Goal: Task Accomplishment & Management: Manage account settings

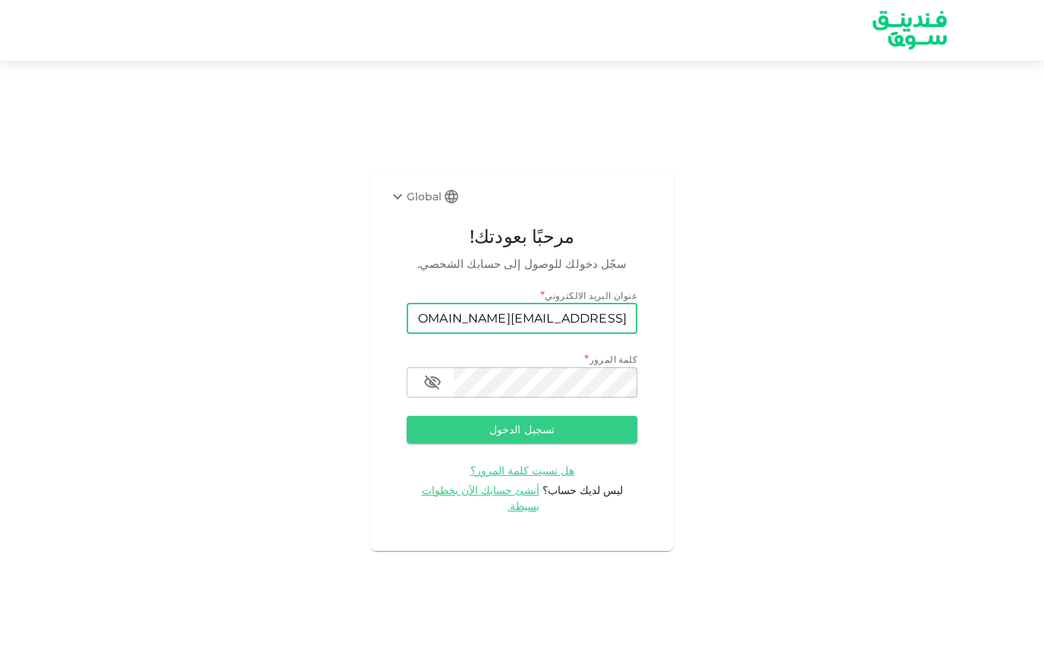
type input "[EMAIL_ADDRESS][DOMAIN_NAME]"
click at [513, 443] on button "تسجيل الدخول" at bounding box center [521, 429] width 231 height 27
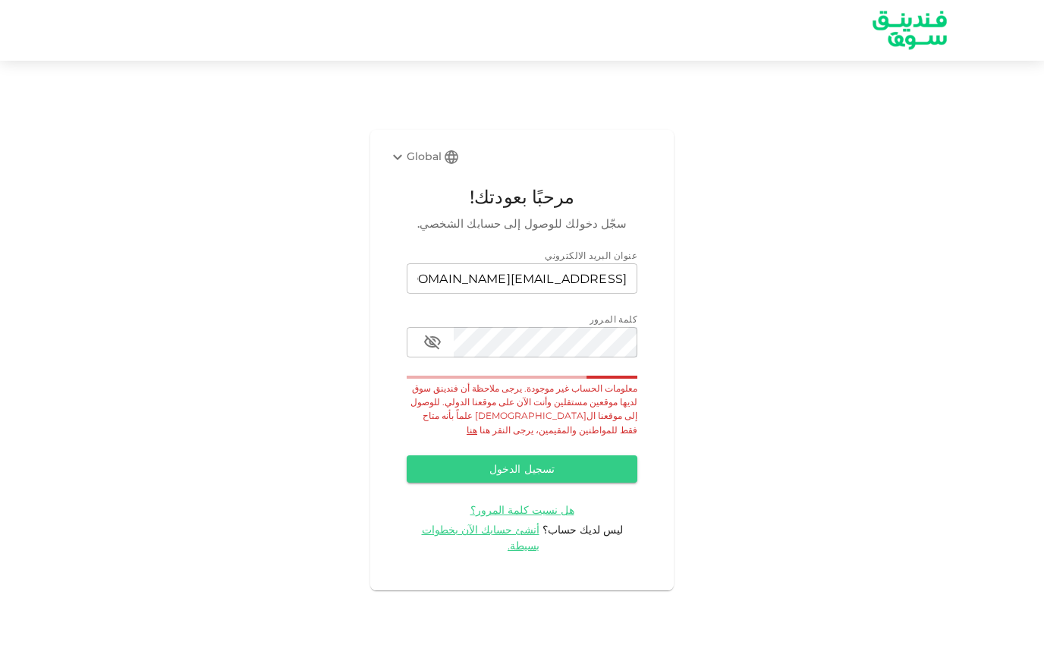
click at [476, 435] on link "هنا" at bounding box center [471, 429] width 11 height 11
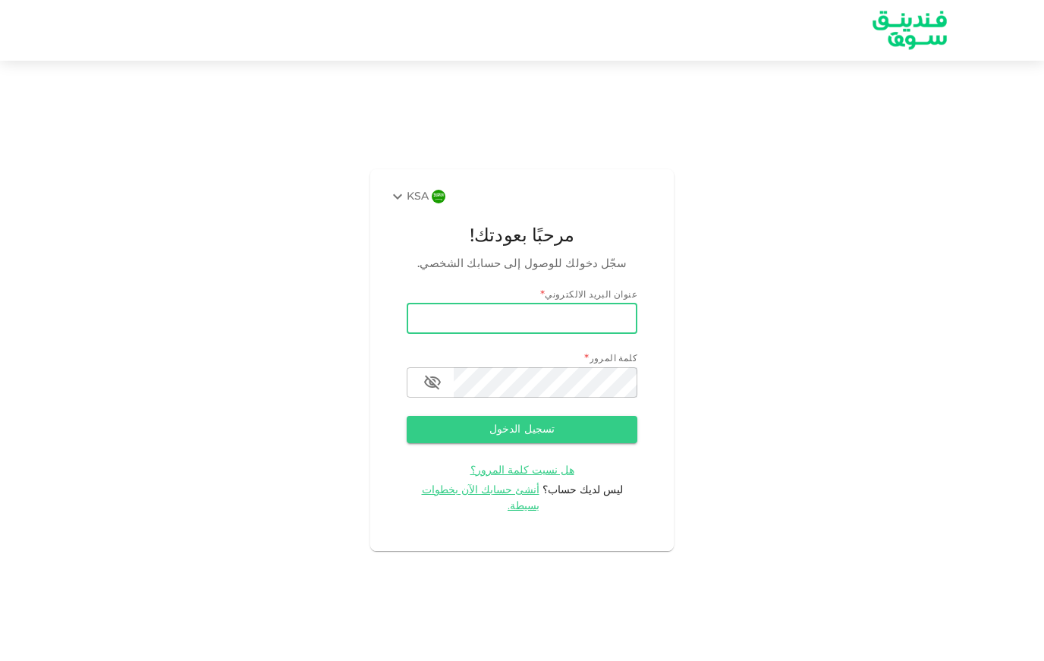
click at [563, 334] on input "email" at bounding box center [521, 318] width 231 height 30
type input "[EMAIL_ADDRESS][DOMAIN_NAME]"
click at [522, 443] on button "تسجيل الدخول" at bounding box center [521, 429] width 231 height 27
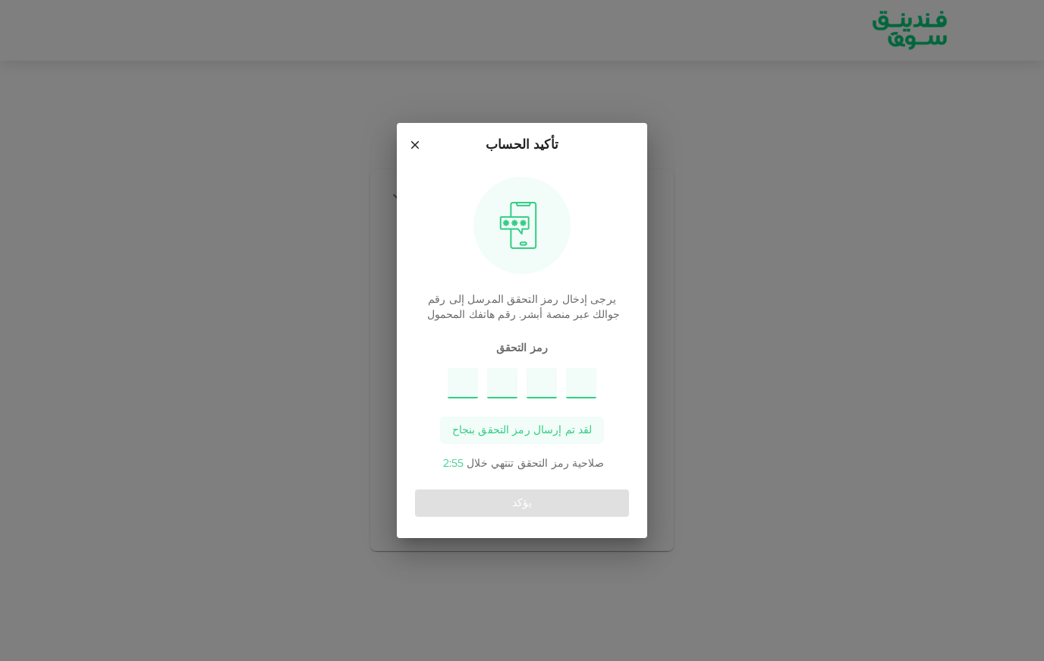
type input "9"
type input "4"
type input "3"
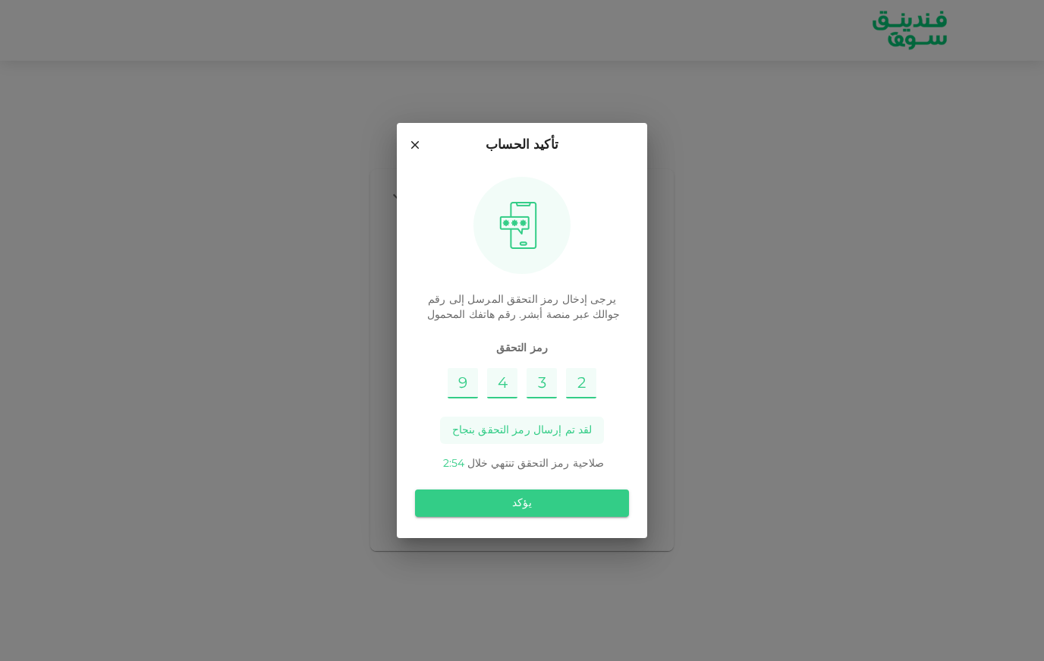
type input "2"
click at [503, 510] on button "يؤكد" at bounding box center [522, 502] width 214 height 27
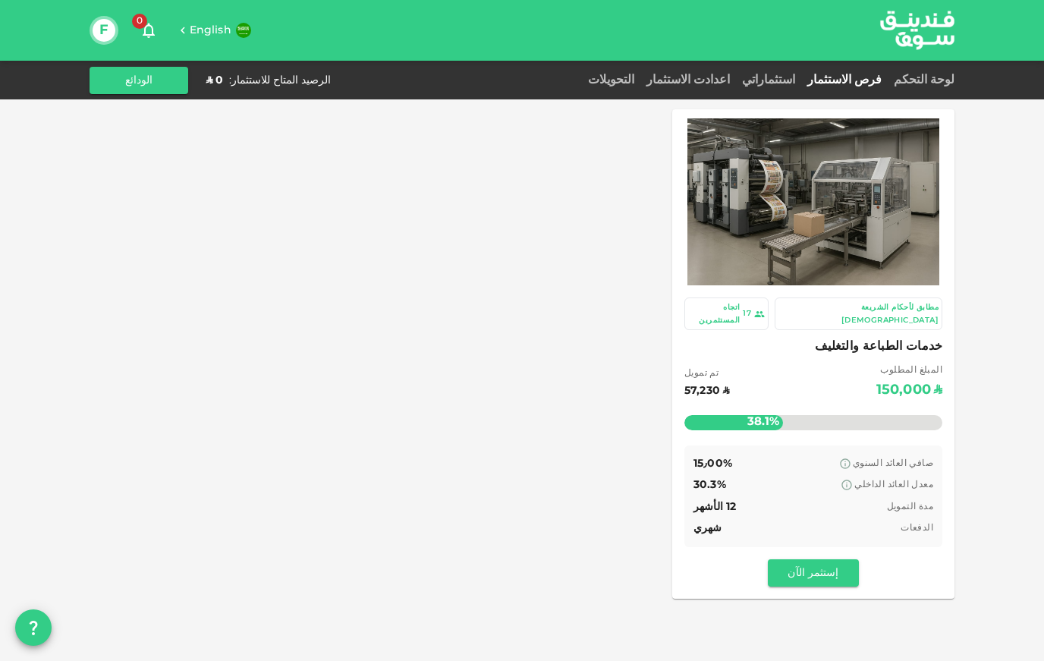
click at [763, 497] on div "مدة التمويل 12 الأشهر" at bounding box center [813, 506] width 240 height 19
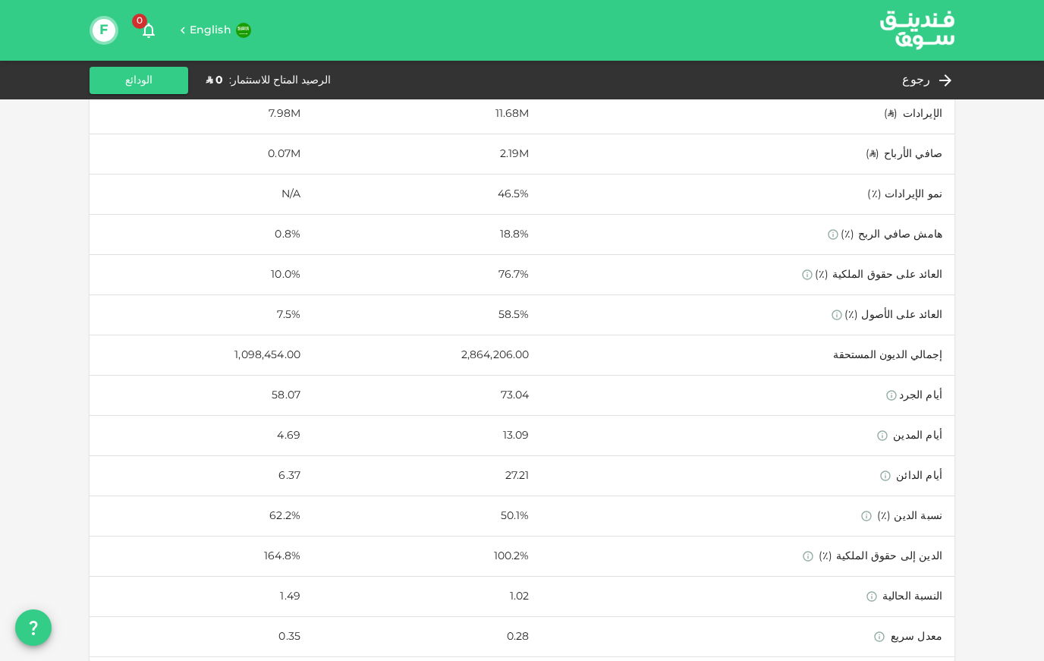
scroll to position [682, 0]
click at [893, 28] on img at bounding box center [917, 30] width 114 height 58
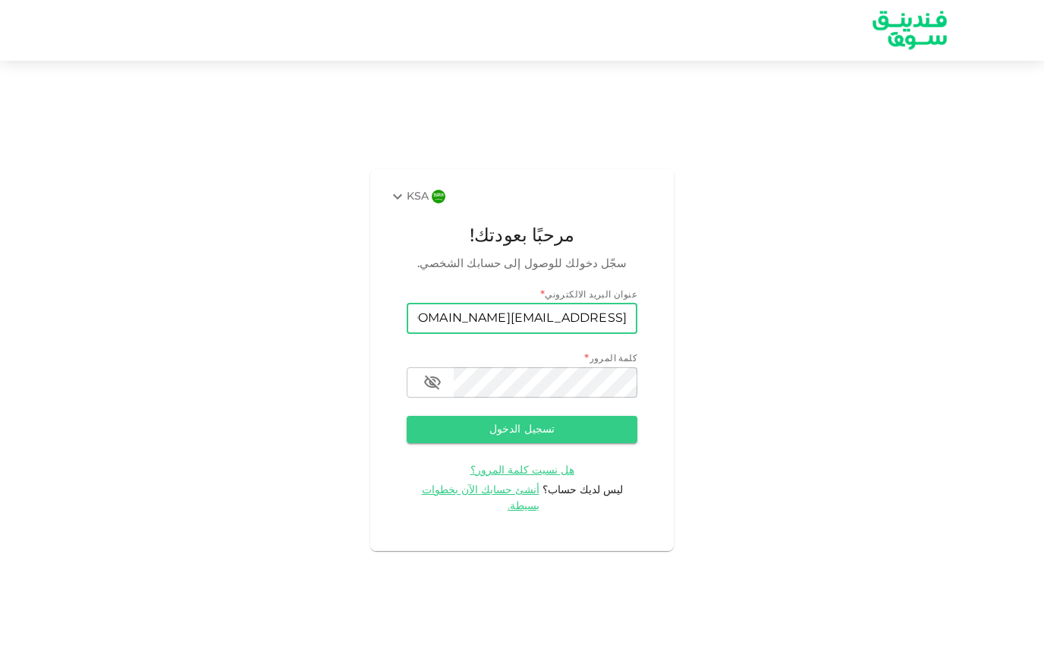
type input "[EMAIL_ADDRESS][DOMAIN_NAME]"
click at [906, 30] on img at bounding box center [909, 30] width 114 height 58
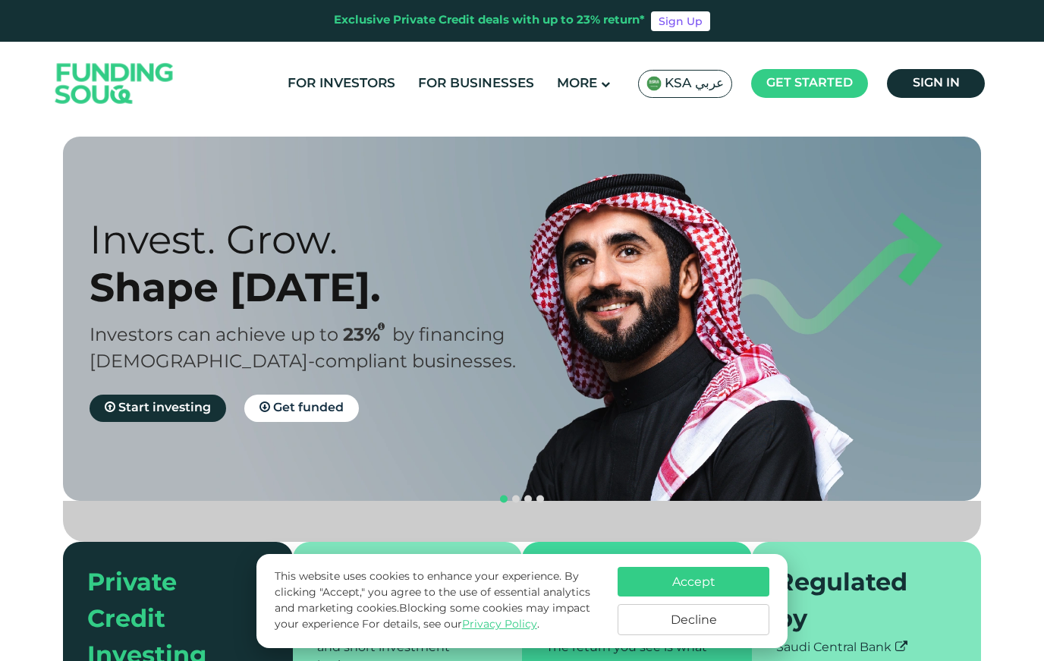
click at [696, 86] on span "KSA عربي" at bounding box center [693, 83] width 59 height 17
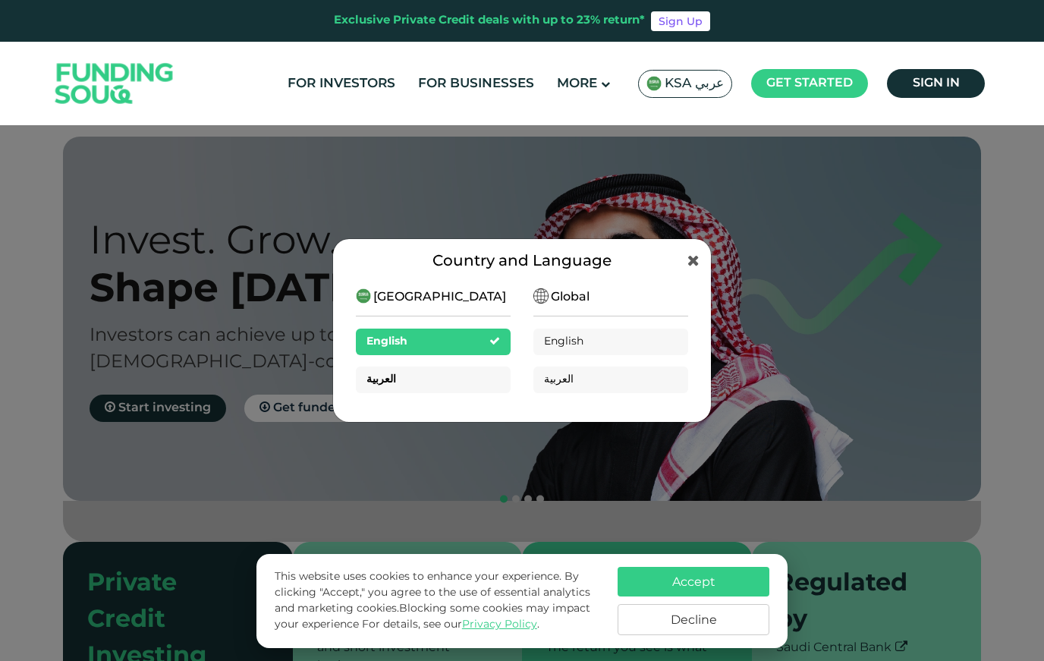
click at [450, 376] on div "العربية" at bounding box center [433, 379] width 155 height 27
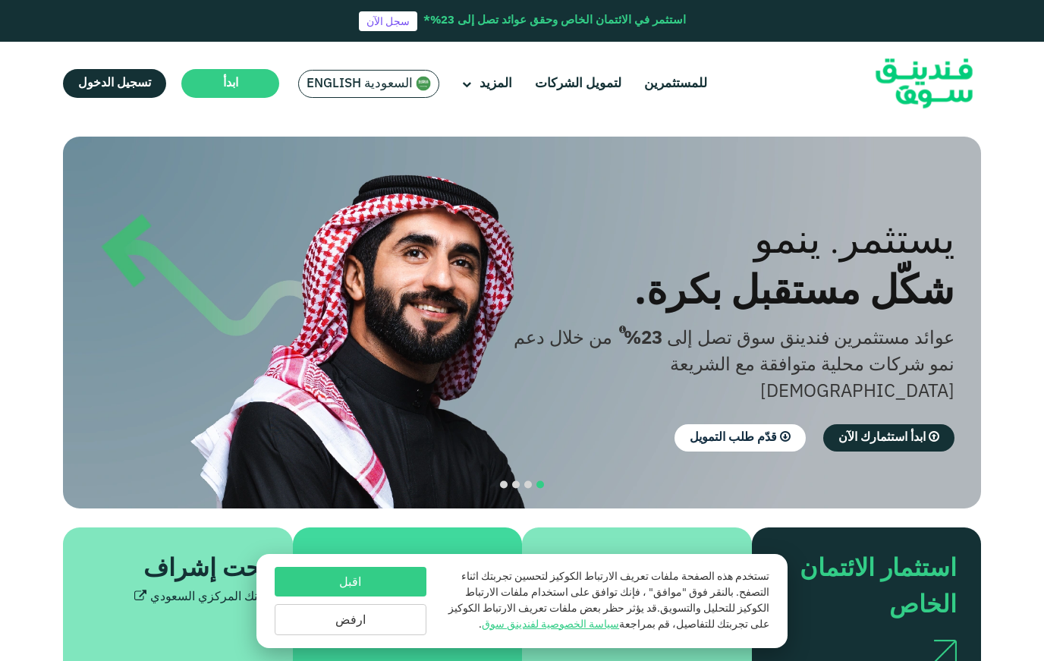
click at [391, 617] on button "ارفض" at bounding box center [351, 619] width 152 height 31
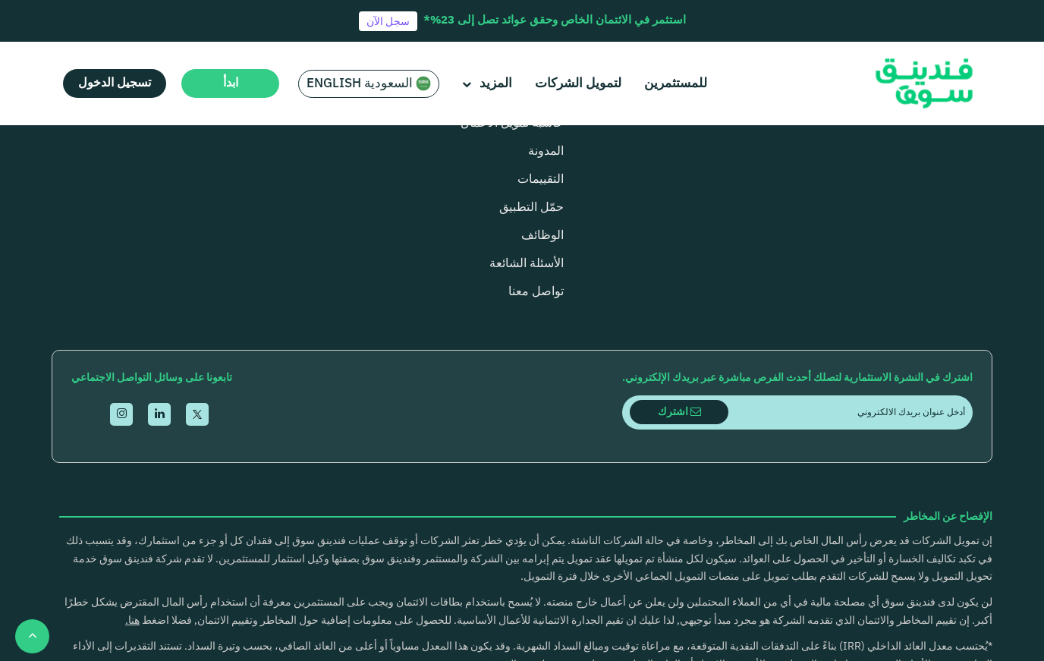
scroll to position [1781, 0]
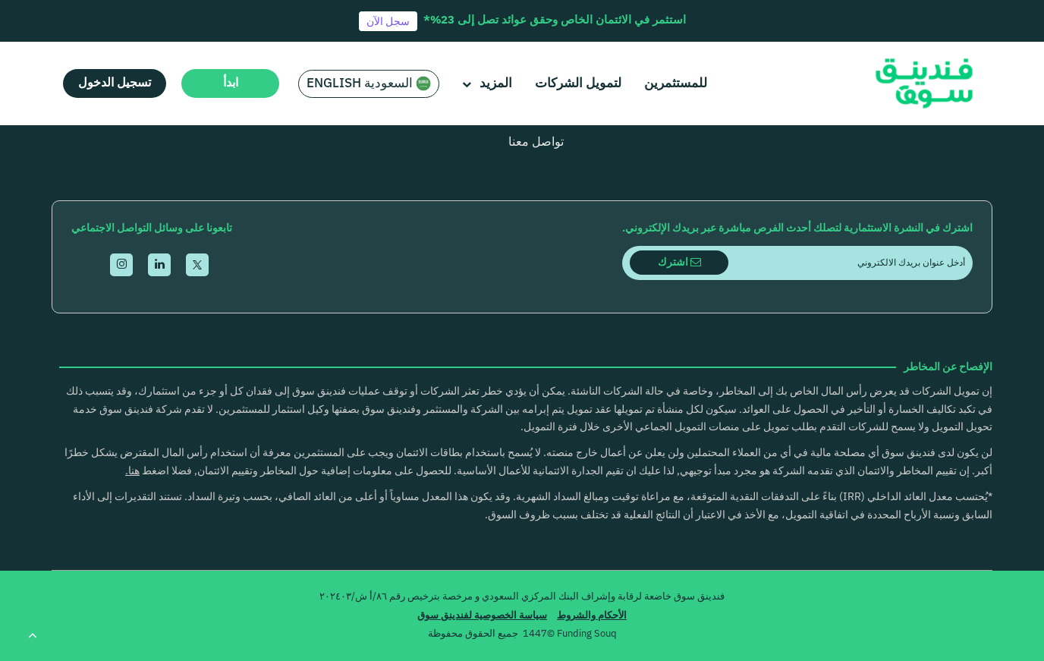
type tc-range-slider "4"
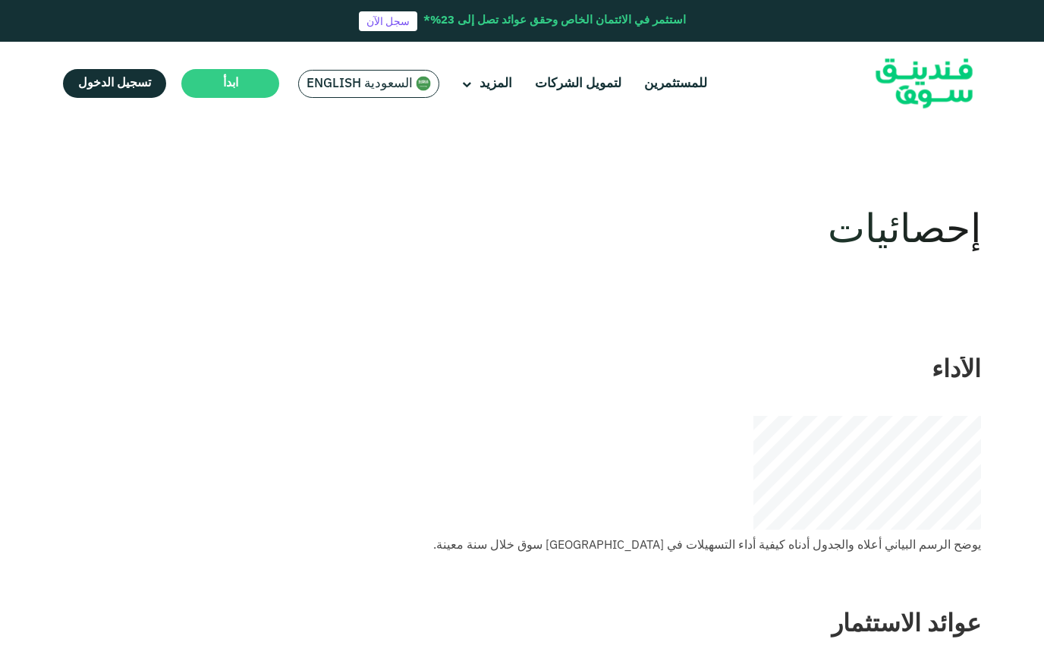
click at [377, 88] on span "السعودية English" at bounding box center [359, 83] width 106 height 17
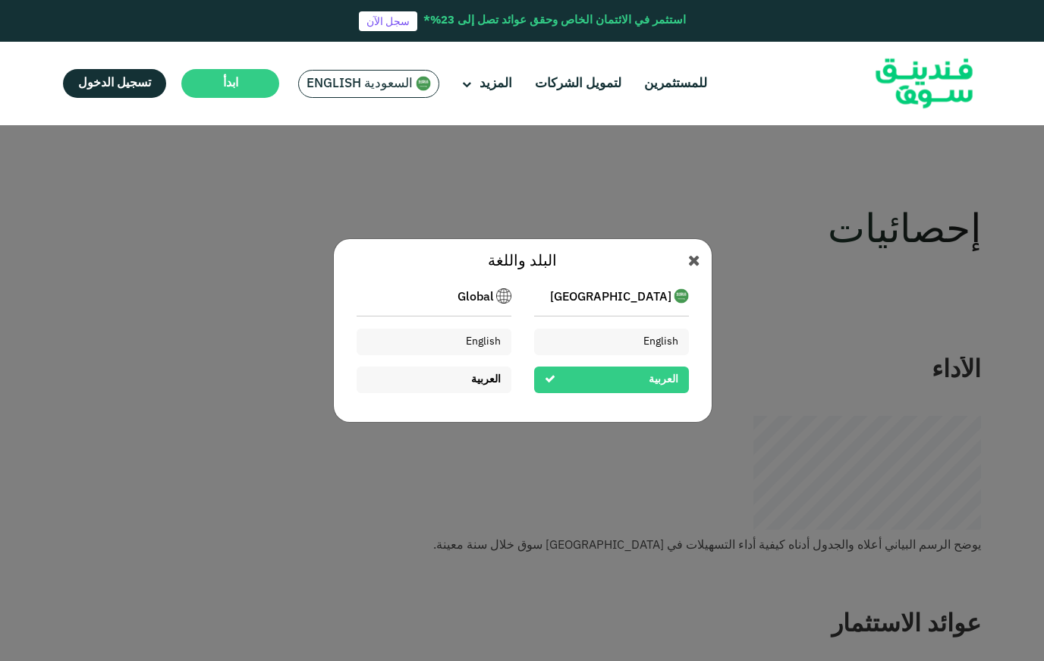
click at [450, 376] on div "العربية" at bounding box center [433, 379] width 155 height 27
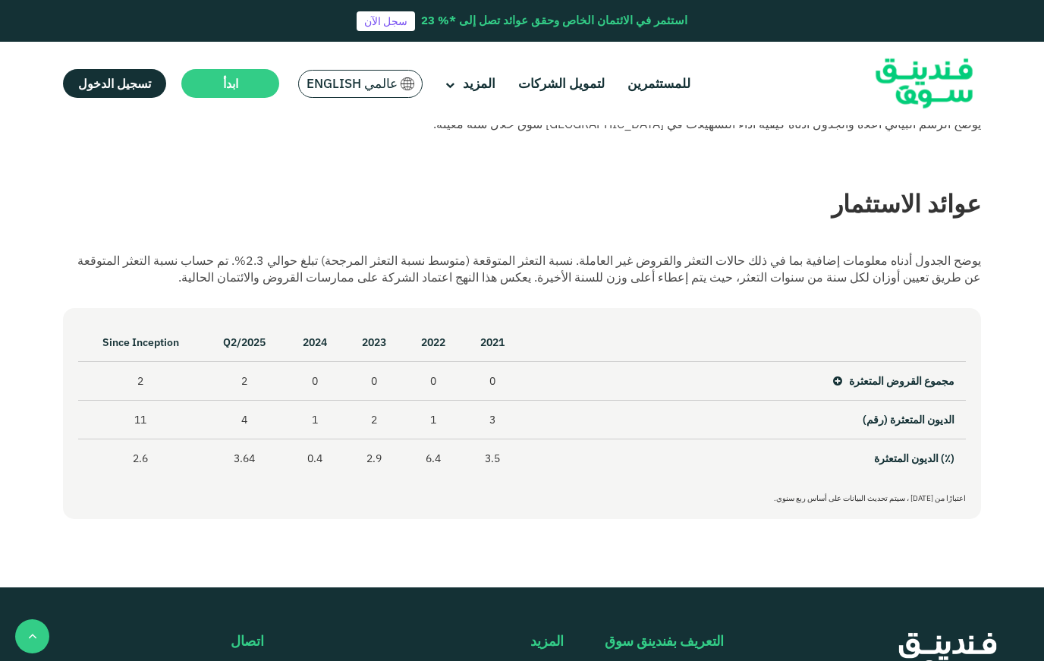
scroll to position [426, 0]
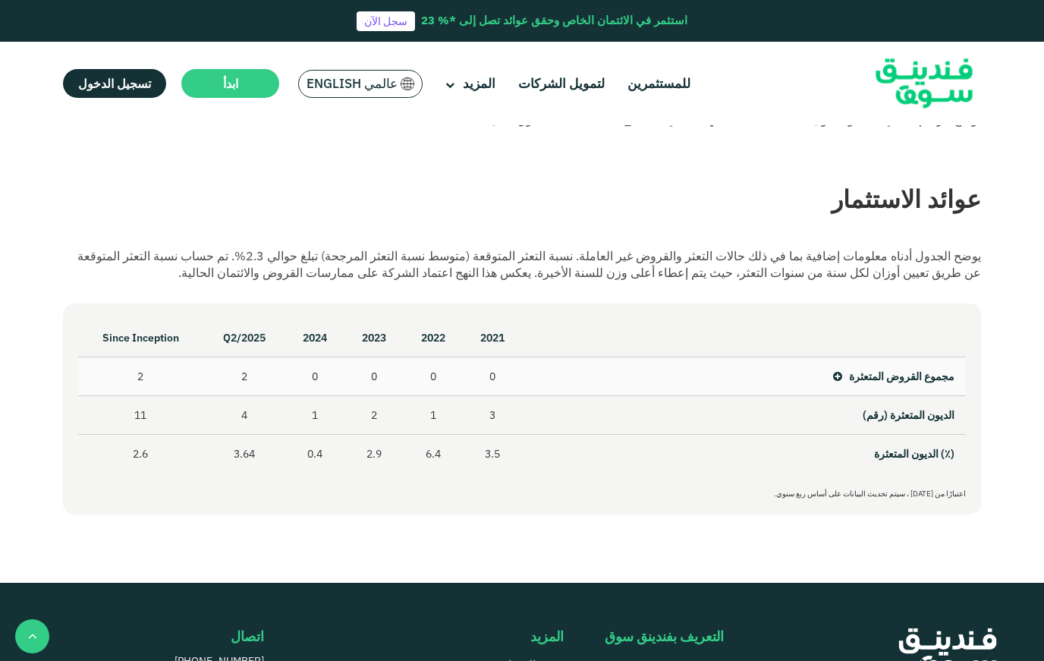
click at [836, 378] on icon at bounding box center [837, 376] width 9 height 11
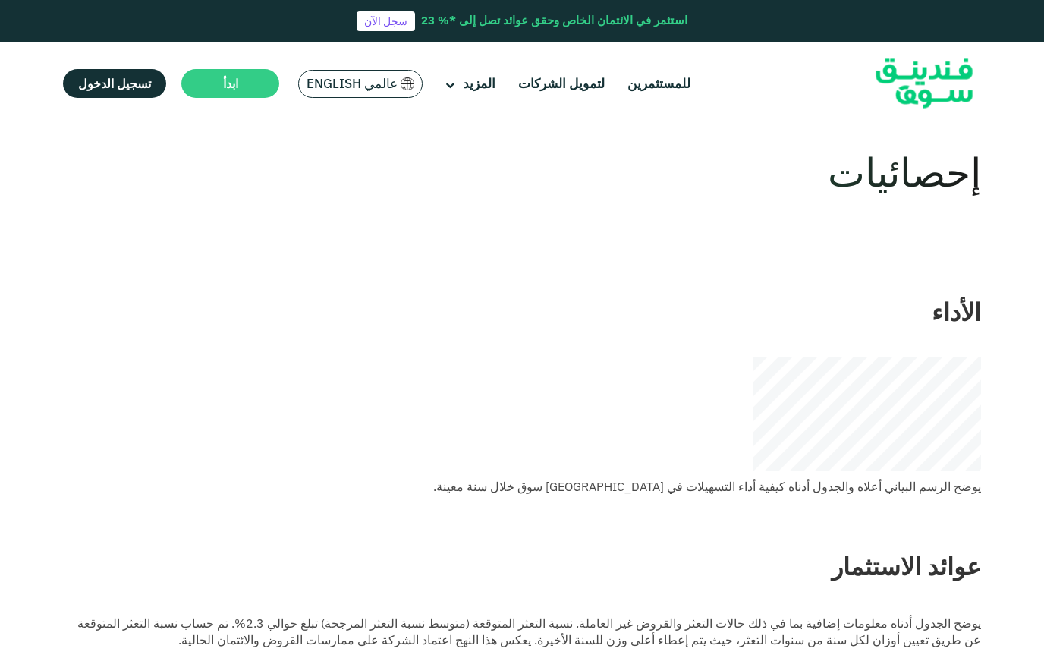
scroll to position [0, 0]
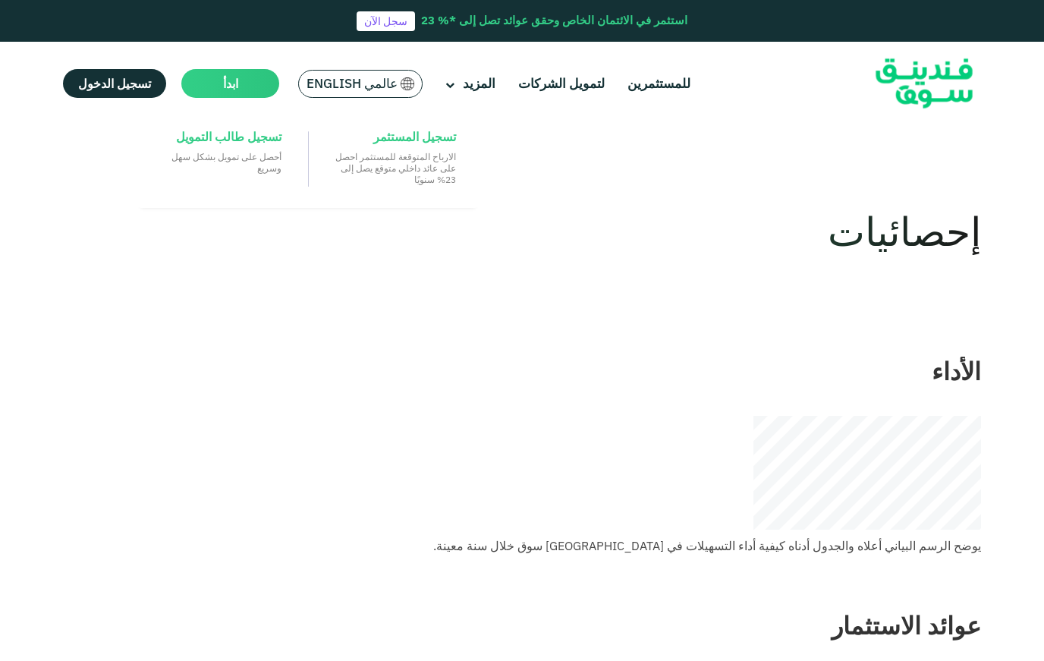
click at [229, 87] on span "ابدأ" at bounding box center [230, 83] width 15 height 15
click at [398, 145] on span "تسجيل المستثمر" at bounding box center [414, 136] width 83 height 17
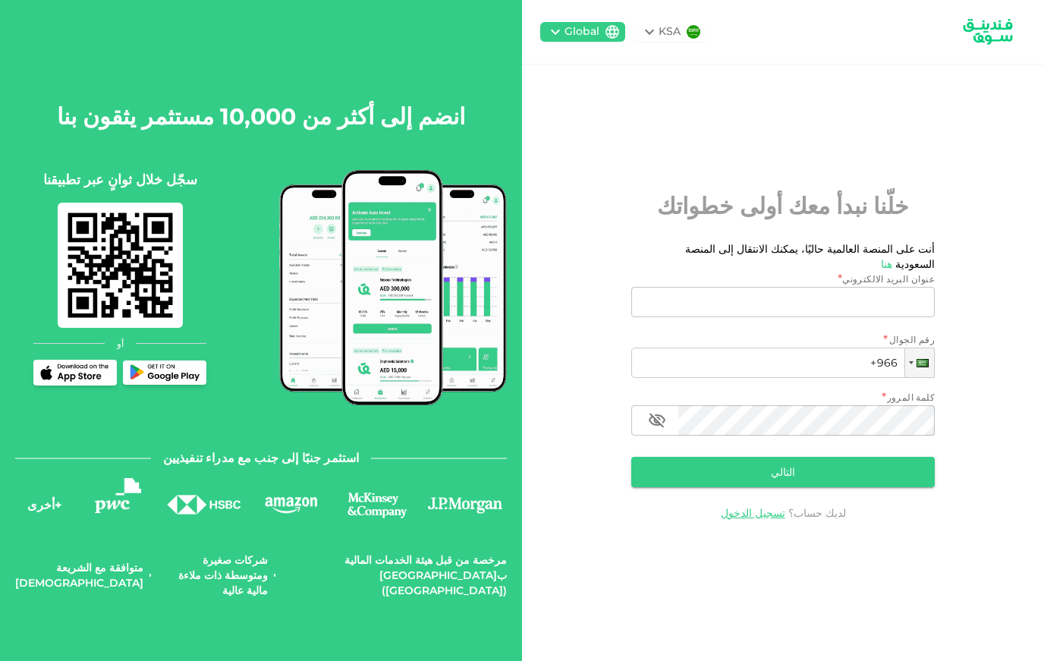
click at [77, 381] on img at bounding box center [75, 372] width 76 height 18
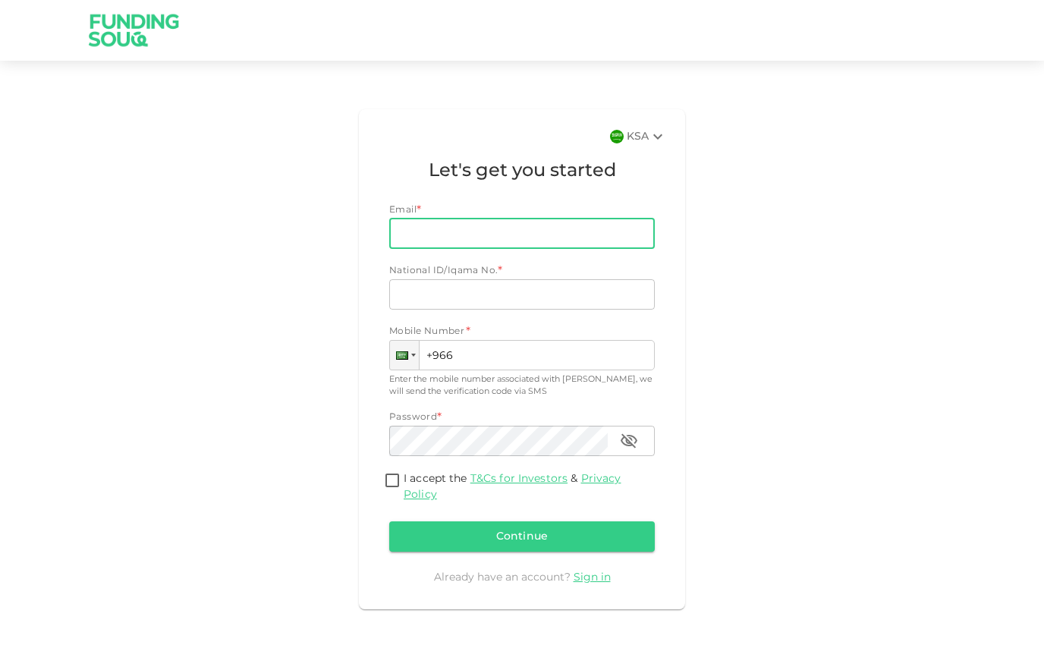
click at [469, 241] on input "Email" at bounding box center [513, 233] width 249 height 30
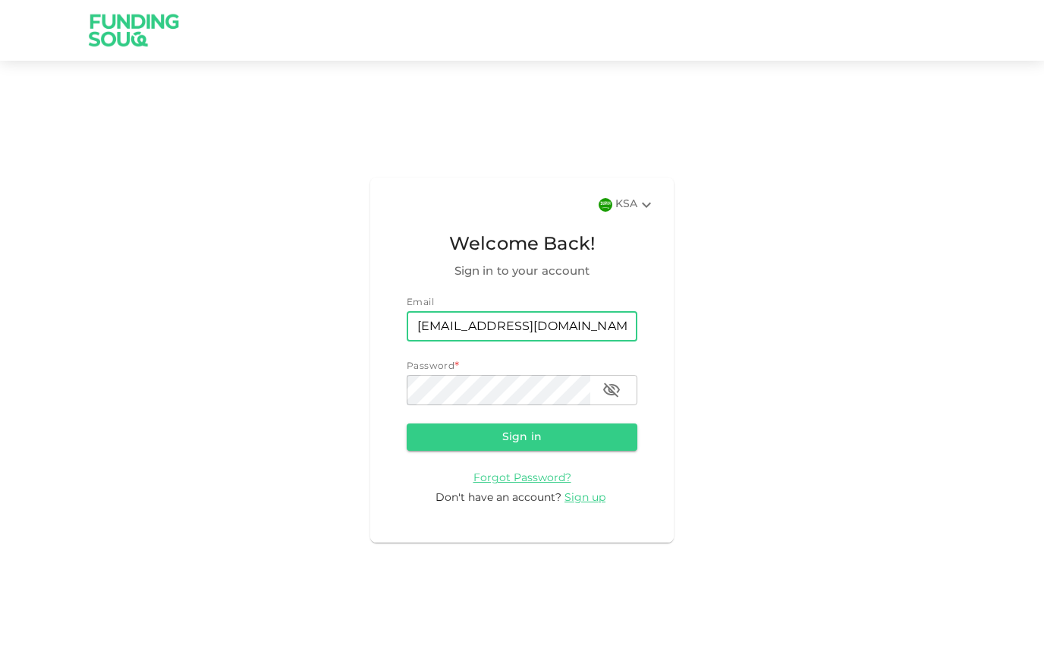
type input "[EMAIL_ADDRESS][DOMAIN_NAME]"
click at [522, 450] on button "Sign in" at bounding box center [521, 436] width 231 height 27
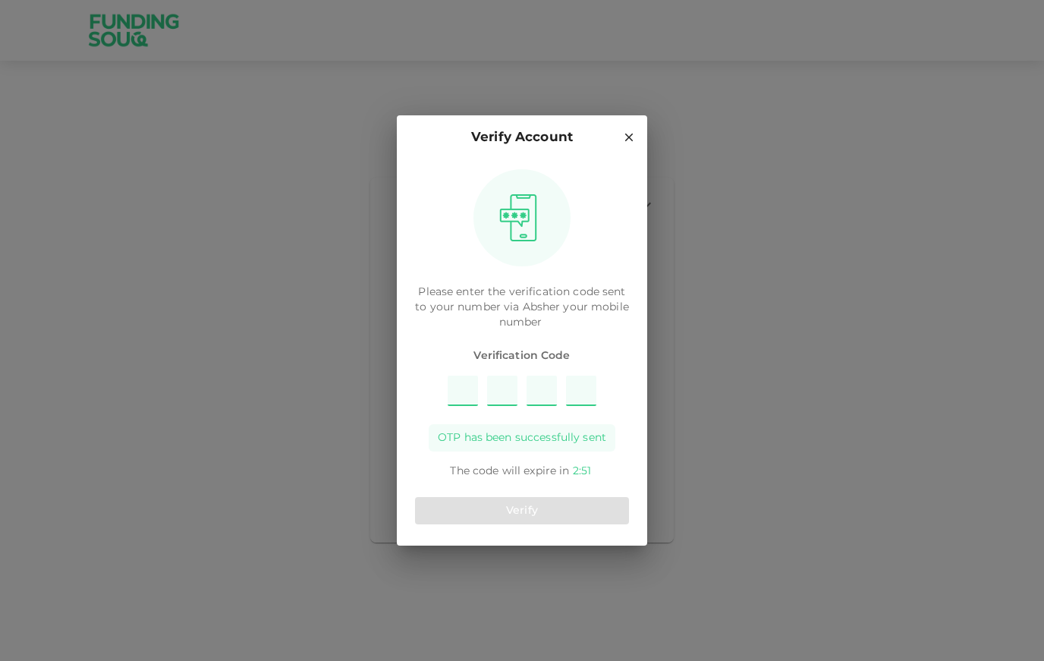
click at [465, 398] on input "Please enter OTP character 1" at bounding box center [462, 390] width 30 height 30
click at [460, 391] on input "Please enter OTP character 1" at bounding box center [462, 390] width 30 height 30
type input "3"
type input "7"
type input "4"
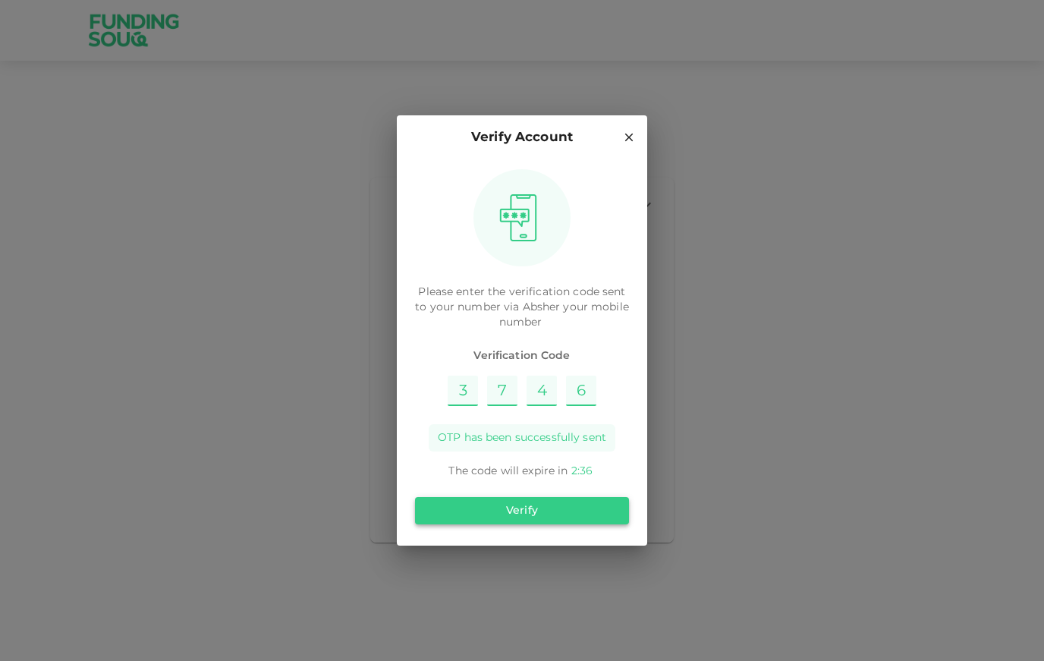
type input "6"
click at [491, 505] on button "Verify" at bounding box center [522, 510] width 214 height 27
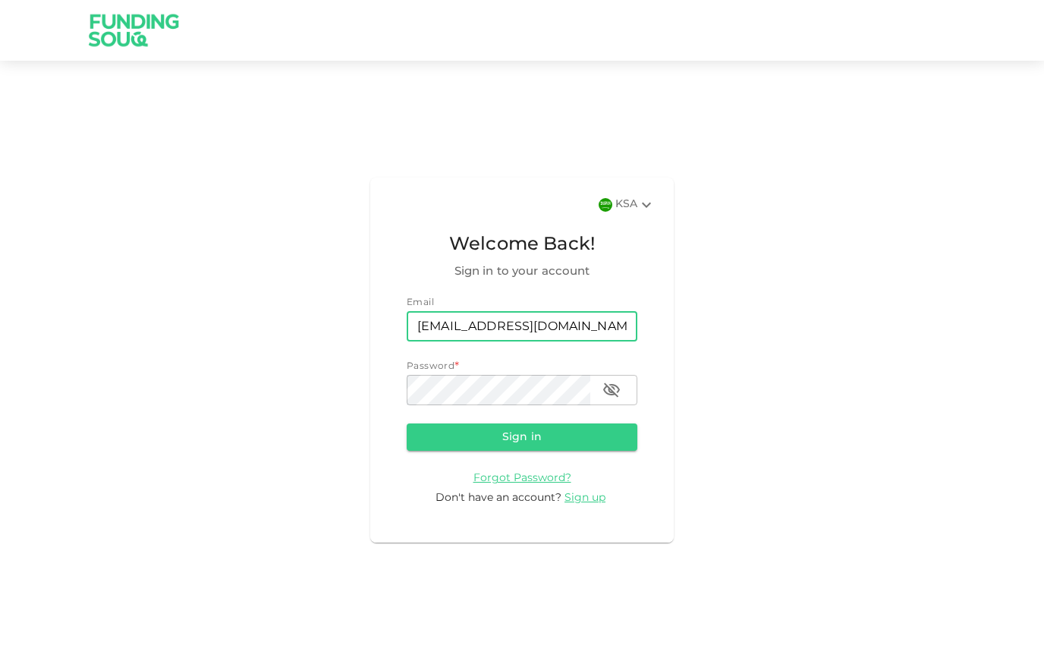
type input "[EMAIL_ADDRESS][DOMAIN_NAME]"
click at [522, 450] on button "Sign in" at bounding box center [521, 436] width 231 height 27
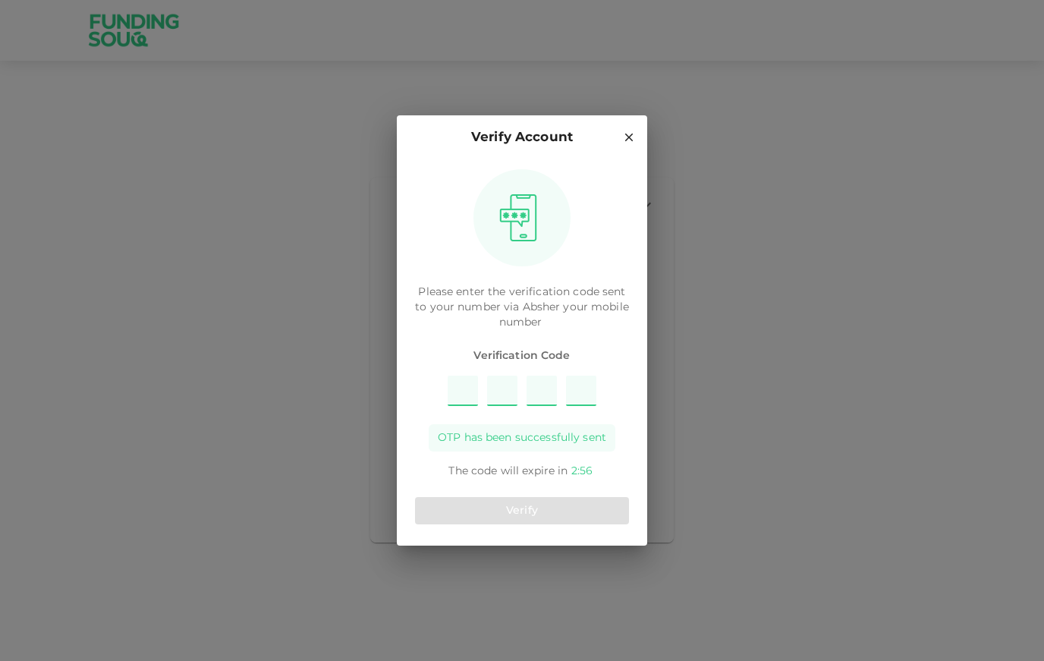
type input "2"
type input "6"
type input "3"
type input "1"
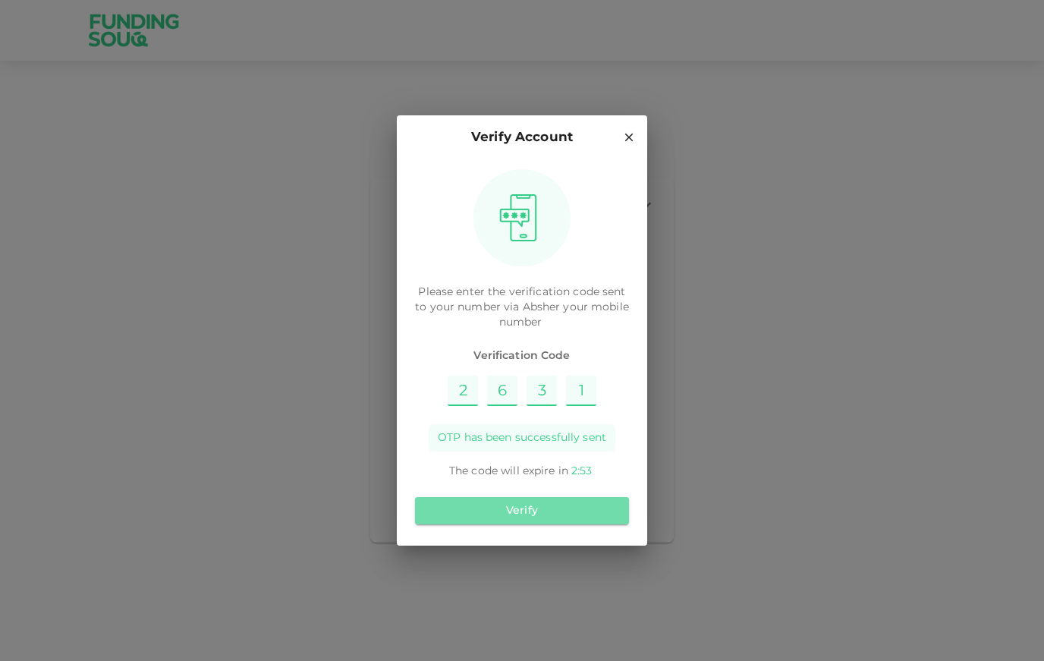
click at [511, 510] on button "Verify" at bounding box center [522, 510] width 214 height 27
